Goal: Task Accomplishment & Management: Use online tool/utility

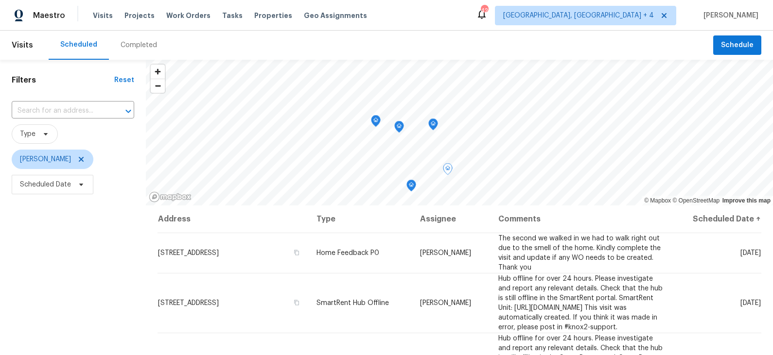
scroll to position [81, 0]
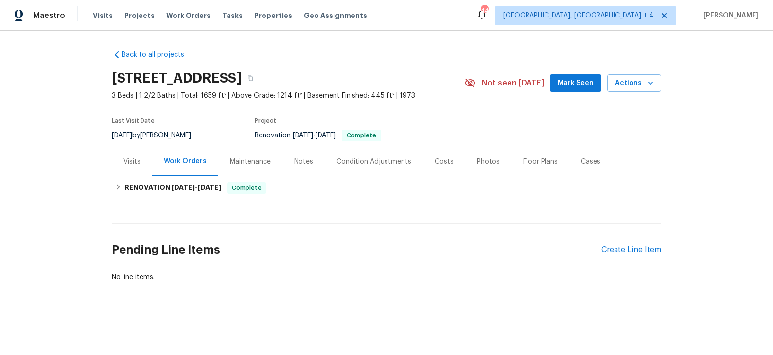
click at [435, 162] on div "Costs" at bounding box center [443, 162] width 19 height 10
